Goal: Complete Application Form: Complete application form

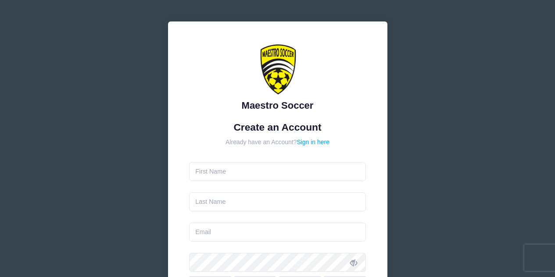
click at [232, 172] on input "text" at bounding box center [277, 171] width 177 height 19
type input "Vasudev"
type input "Bhatt"
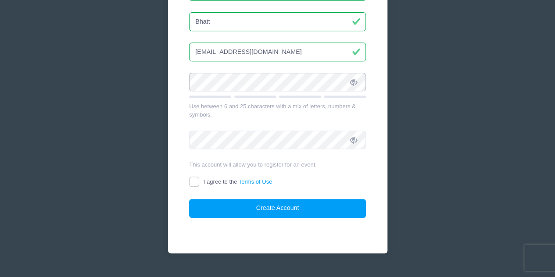
scroll to position [181, 0]
click at [244, 50] on input "[EMAIL_ADDRESS][DOMAIN_NAME]" at bounding box center [277, 51] width 177 height 19
drag, startPoint x: 267, startPoint y: 48, endPoint x: 93, endPoint y: 45, distance: 173.9
click at [93, 45] on div "Maestro Soccer Create an Account Already have an Account? Sign in here Vasudev" at bounding box center [277, 57] width 555 height 477
type input "[EMAIL_ADDRESS][DOMAIN_NAME]"
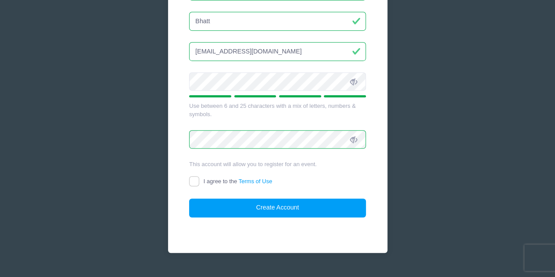
click at [356, 85] on icon at bounding box center [353, 82] width 7 height 7
click at [353, 140] on icon at bounding box center [353, 140] width 7 height 7
click at [197, 180] on input "I agree to the Terms of Use" at bounding box center [194, 182] width 10 height 10
checkbox input "true"
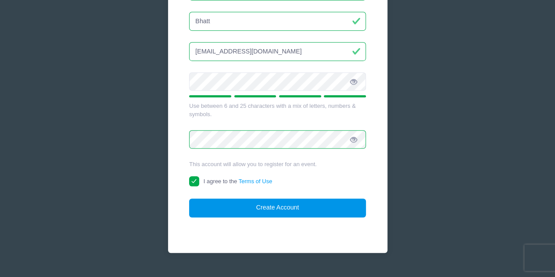
click at [254, 210] on button "Create Account" at bounding box center [277, 208] width 177 height 19
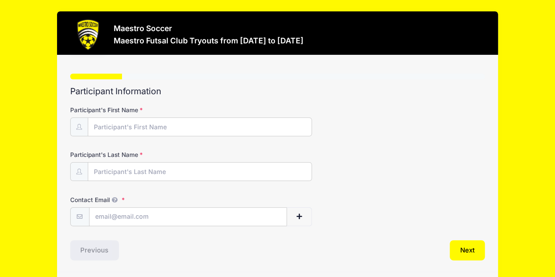
scroll to position [28, 0]
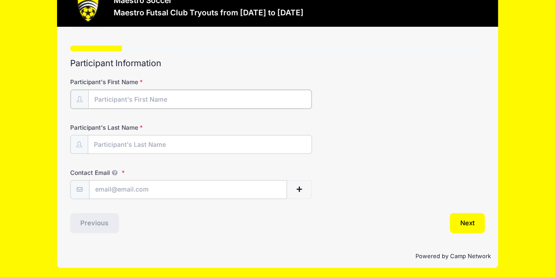
click at [111, 99] on input "Participant's First Name" at bounding box center [200, 99] width 224 height 19
type input "Vasudev"
type input "Bhatt"
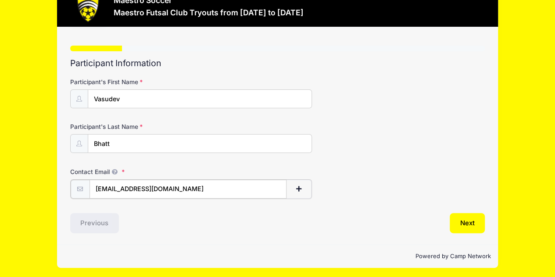
drag, startPoint x: 171, startPoint y: 187, endPoint x: 20, endPoint y: 168, distance: 152.2
click at [20, 168] on div "Maestro Soccer Maestro Futsal Club Tryouts from [DATE] to [DATE] Exit Step 1 /7…" at bounding box center [277, 126] width 529 height 308
type input "[EMAIL_ADDRESS][DOMAIN_NAME]"
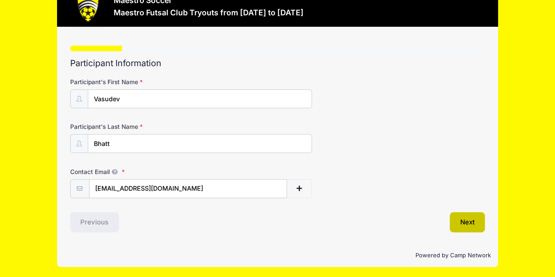
click at [469, 223] on button "Next" at bounding box center [468, 223] width 36 height 20
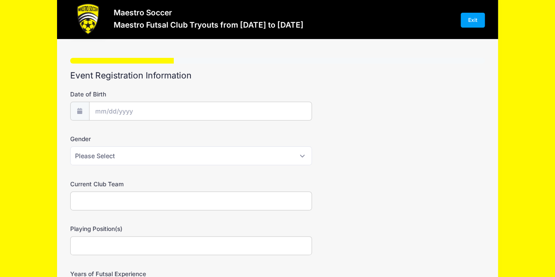
scroll to position [0, 0]
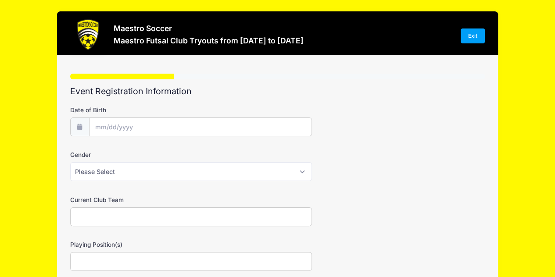
click at [171, 117] on div "Date of Birth" at bounding box center [277, 121] width 415 height 31
click at [170, 123] on input "Date of Birth" at bounding box center [201, 127] width 222 height 19
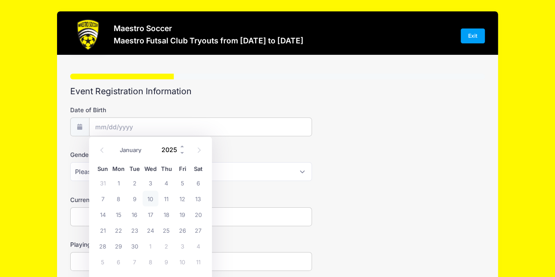
click at [173, 149] on input "2025" at bounding box center [171, 149] width 29 height 13
click at [186, 152] on div "January February March April May June July August September October November [D…" at bounding box center [151, 147] width 84 height 15
click at [169, 135] on input "Date of Birth" at bounding box center [201, 127] width 222 height 19
click at [172, 128] on input "Date of Birth" at bounding box center [201, 127] width 222 height 19
click at [171, 127] on input "Date of Birth" at bounding box center [201, 127] width 222 height 19
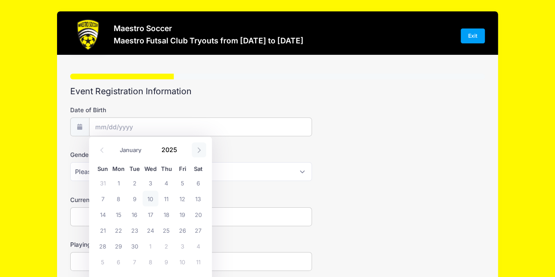
click at [202, 148] on icon at bounding box center [199, 151] width 6 height 6
click at [201, 149] on icon at bounding box center [199, 151] width 6 height 6
select select "11"
click at [183, 144] on span at bounding box center [183, 146] width 6 height 7
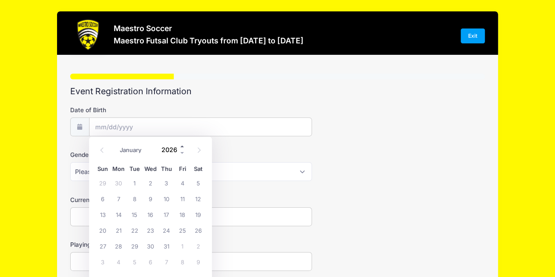
click at [183, 144] on span at bounding box center [183, 146] width 6 height 7
click at [182, 154] on span at bounding box center [183, 153] width 6 height 7
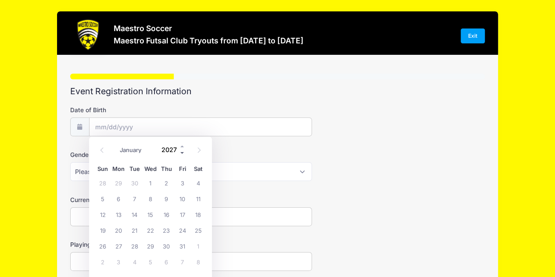
click at [182, 154] on span at bounding box center [183, 153] width 6 height 7
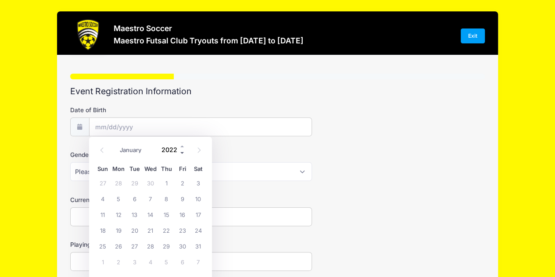
click at [182, 154] on span at bounding box center [183, 153] width 6 height 7
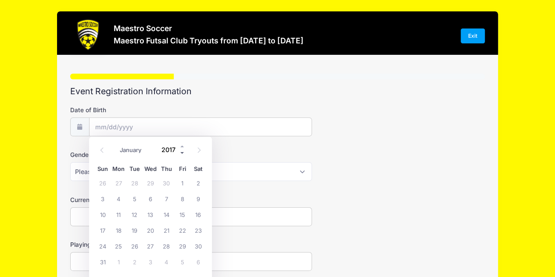
click at [182, 154] on span at bounding box center [183, 153] width 6 height 7
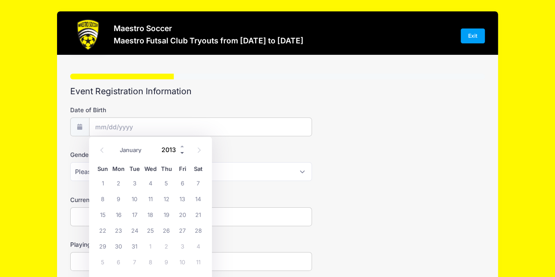
type input "2012"
click at [181, 231] on span "21" at bounding box center [182, 231] width 16 height 16
type input "[DATE]"
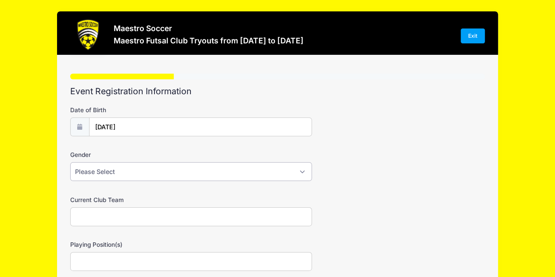
click at [115, 168] on select "Please Select [DEMOGRAPHIC_DATA] [DEMOGRAPHIC_DATA] Prefer not to say" at bounding box center [191, 171] width 242 height 19
select select "[DEMOGRAPHIC_DATA]"
click at [70, 162] on select "Please Select [DEMOGRAPHIC_DATA] [DEMOGRAPHIC_DATA] Prefer not to say" at bounding box center [191, 171] width 242 height 19
click at [111, 211] on input "Current Club Team" at bounding box center [191, 217] width 242 height 19
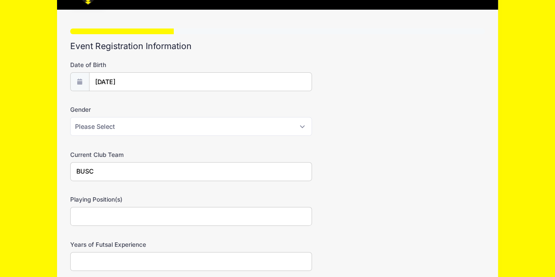
scroll to position [75, 0]
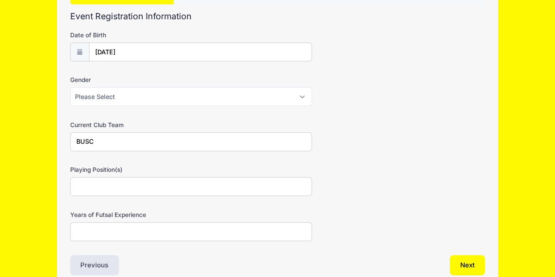
type input "BUSC"
click at [98, 180] on input "Playing Position(s)" at bounding box center [191, 186] width 242 height 19
click at [88, 234] on input "Years of Futsal Experience" at bounding box center [191, 232] width 242 height 19
type input "2"
click at [91, 180] on input "Playing Position(s)" at bounding box center [191, 186] width 242 height 19
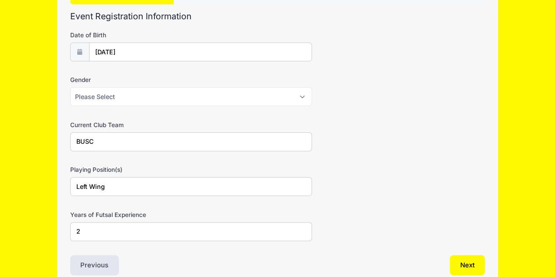
scroll to position [118, 0]
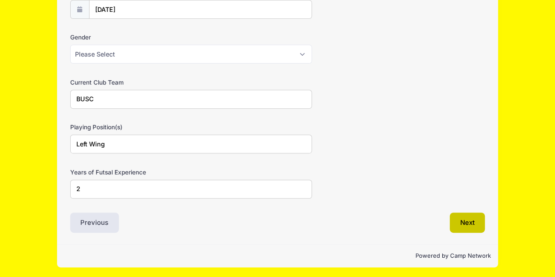
type input "Left Wing"
click at [465, 222] on button "Next" at bounding box center [468, 223] width 36 height 20
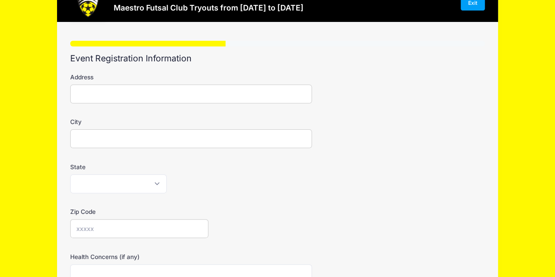
scroll to position [0, 0]
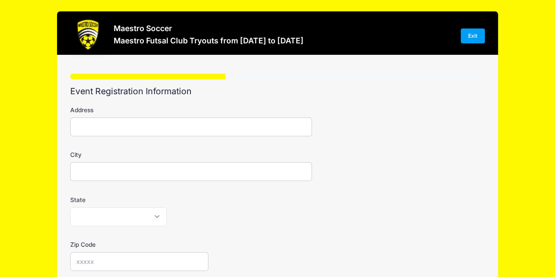
click at [120, 126] on input "Address" at bounding box center [191, 127] width 242 height 19
type input "[STREET_ADDRESS]"
type input "Bridgewater"
select select "NJ"
type input "08807"
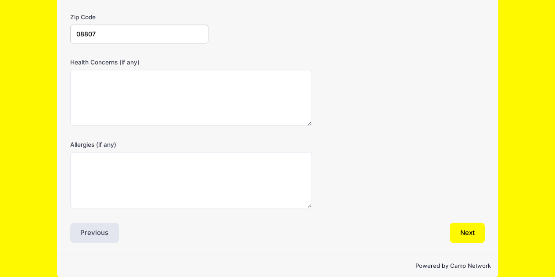
scroll to position [228, 0]
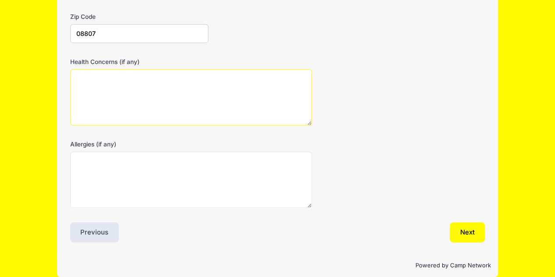
click at [186, 105] on textarea "Health Concerns (if any)" at bounding box center [191, 97] width 242 height 57
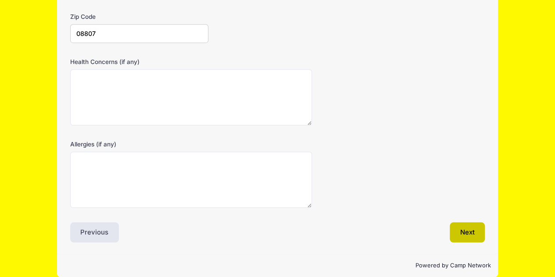
click at [460, 234] on button "Next" at bounding box center [468, 233] width 36 height 20
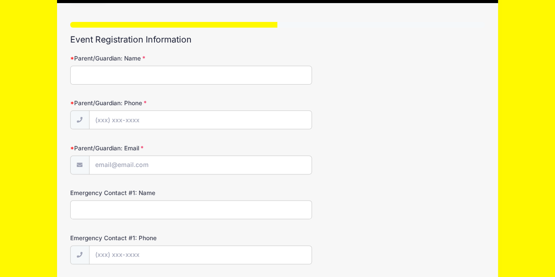
scroll to position [0, 0]
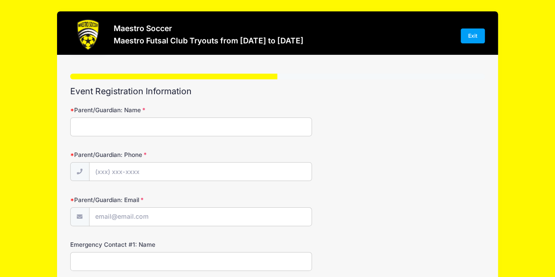
click at [201, 130] on input "Parent/Guardian: Name" at bounding box center [191, 127] width 242 height 19
click at [154, 128] on input "Parent/Guardian: Name" at bounding box center [191, 127] width 242 height 19
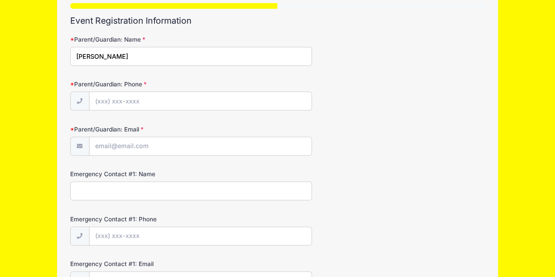
scroll to position [107, 0]
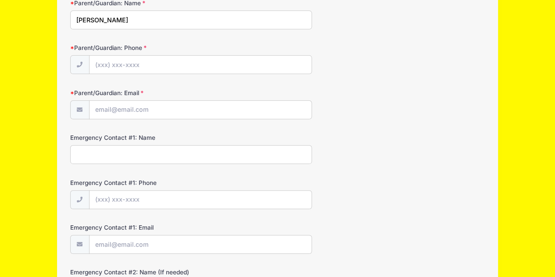
type input "[PERSON_NAME]"
click at [159, 65] on input "Parent/Guardian: Phone" at bounding box center [201, 65] width 222 height 19
type input "[PHONE_NUMBER]"
type input "[EMAIL_ADDRESS][DOMAIN_NAME]"
click at [139, 153] on input "Emergency Contact #1: Name" at bounding box center [191, 154] width 242 height 19
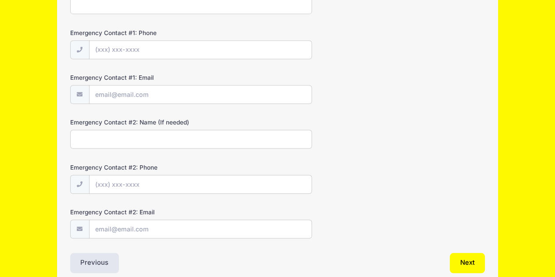
scroll to position [296, 0]
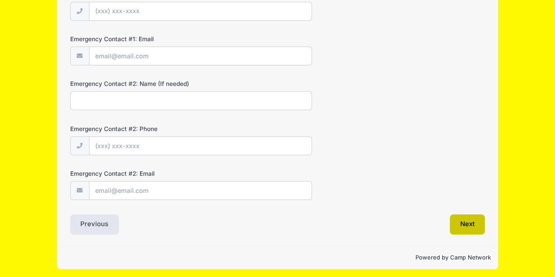
click at [475, 225] on button "Next" at bounding box center [468, 225] width 36 height 20
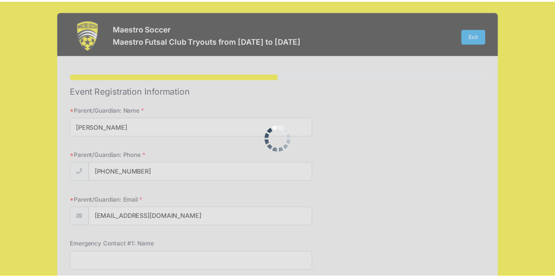
scroll to position [0, 0]
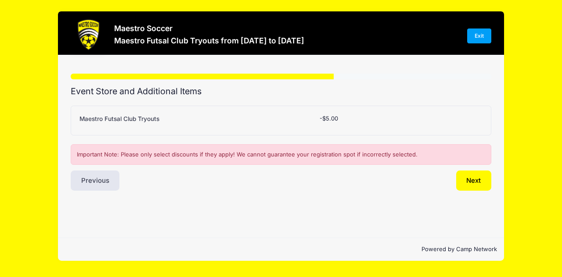
click at [331, 121] on span "-$5.00" at bounding box center [329, 118] width 18 height 7
click at [326, 117] on span "-$5.00" at bounding box center [329, 118] width 18 height 7
click at [128, 116] on label "Maestro Futsal Club Tryouts" at bounding box center [119, 119] width 80 height 9
click at [0, 0] on select "Please Select Yes (-$5.00) No" at bounding box center [0, 0] width 0 height 0
click at [470, 178] on button "Next" at bounding box center [474, 181] width 36 height 20
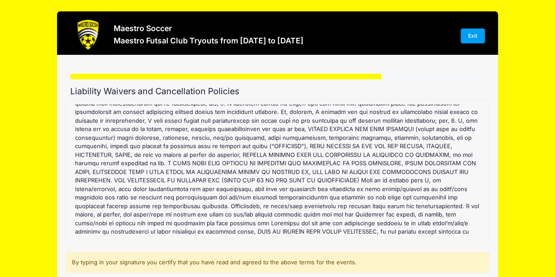
scroll to position [134, 0]
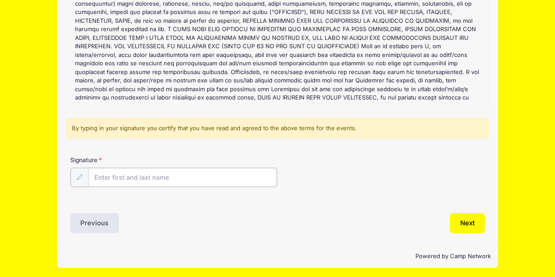
click at [174, 175] on input "Signature" at bounding box center [182, 177] width 189 height 19
click at [145, 185] on input "[PERSON_NAME]" at bounding box center [182, 177] width 189 height 19
type input "V"
